Goal: Information Seeking & Learning: Learn about a topic

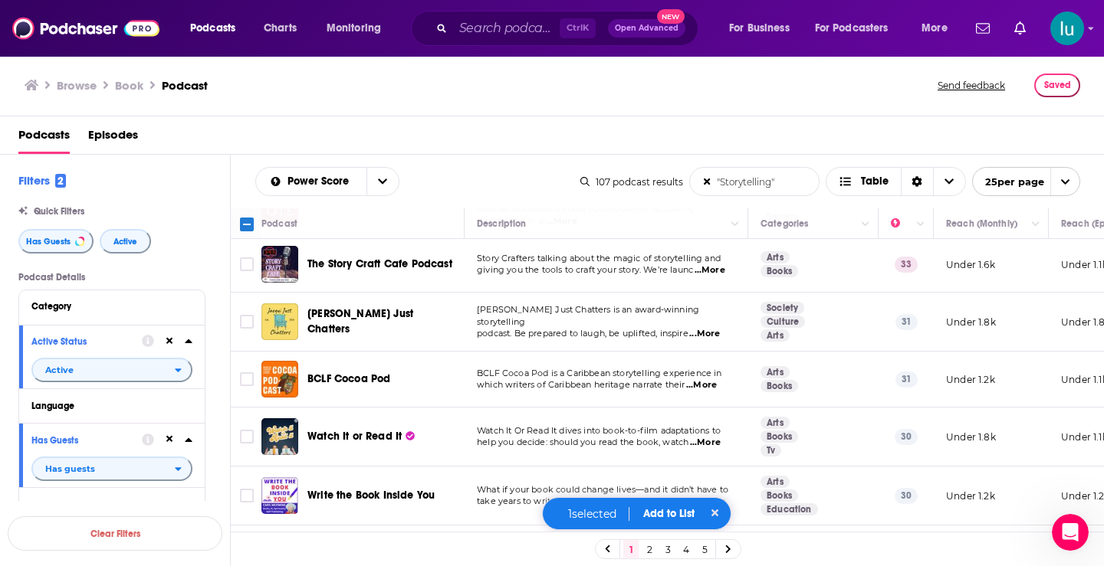
scroll to position [1170, 0]
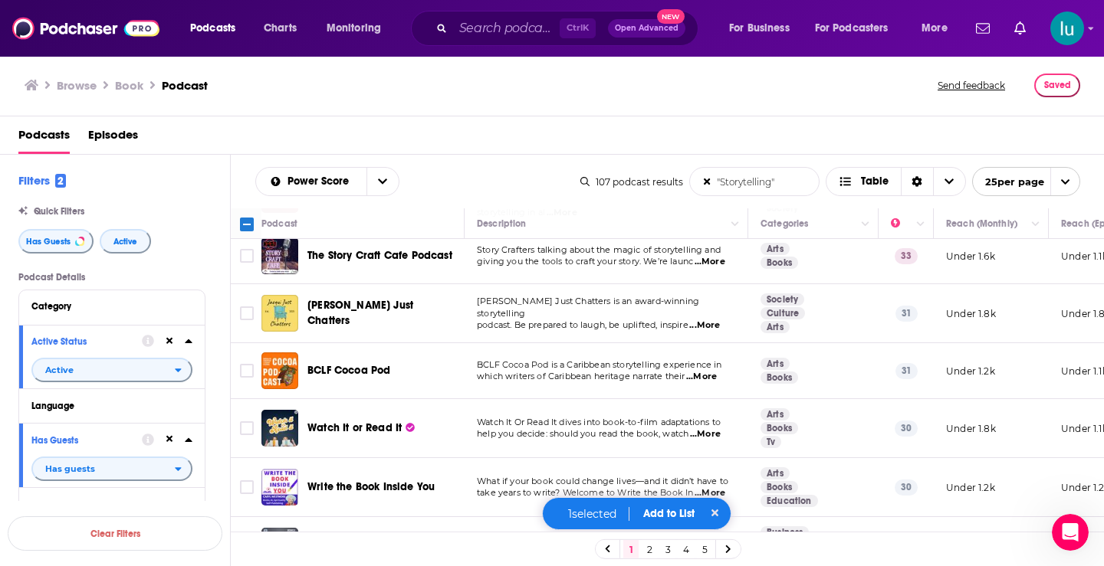
click at [717, 509] on icon at bounding box center [715, 513] width 8 height 11
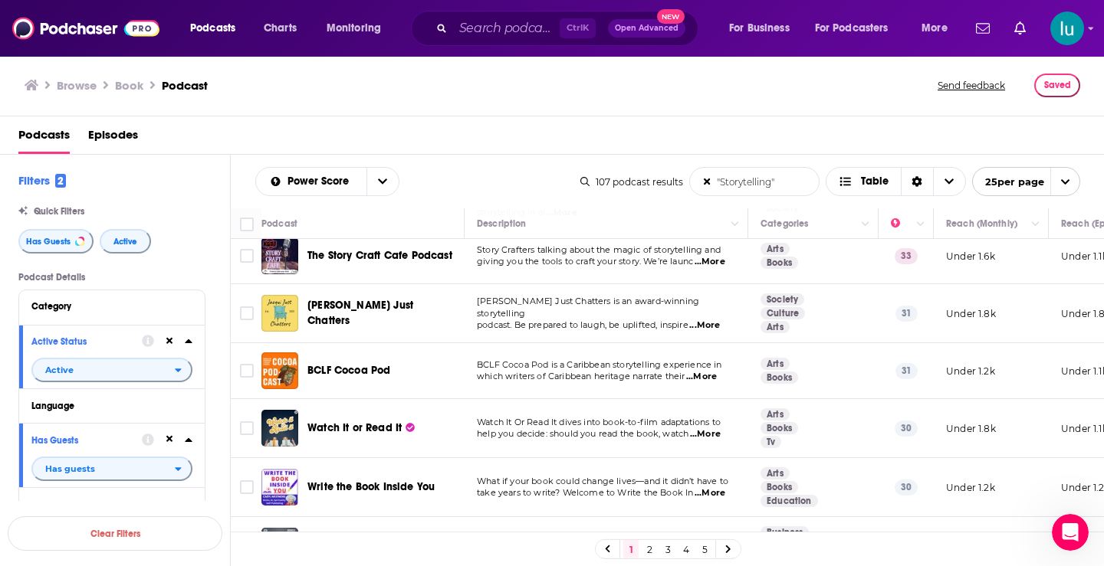
click at [717, 487] on span "...More" at bounding box center [709, 493] width 31 height 12
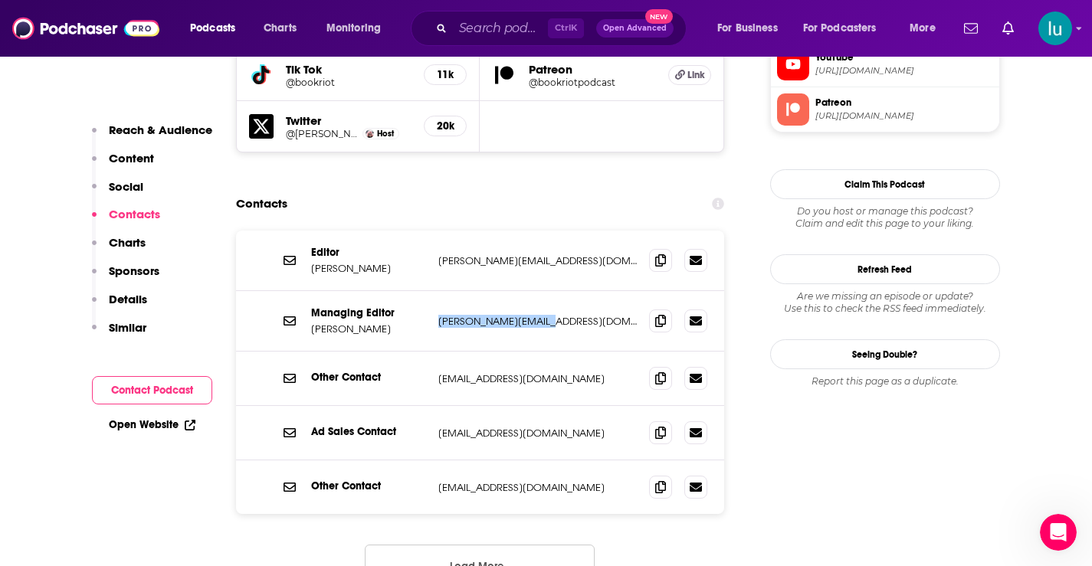
scroll to position [1531, 0]
